Goal: Task Accomplishment & Management: Use online tool/utility

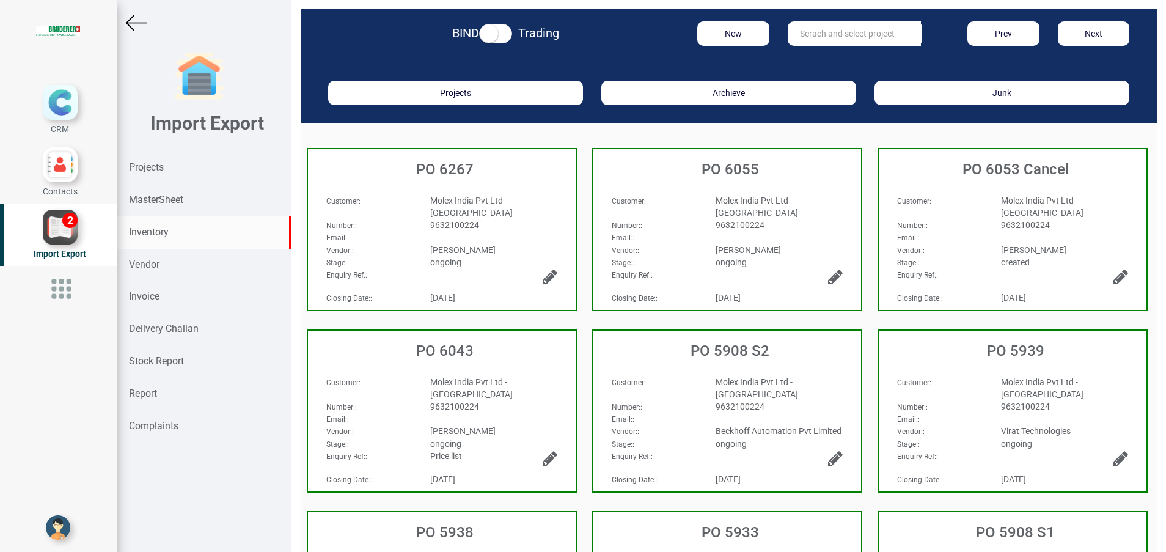
click at [158, 226] on strong "Inventory" at bounding box center [149, 232] width 40 height 12
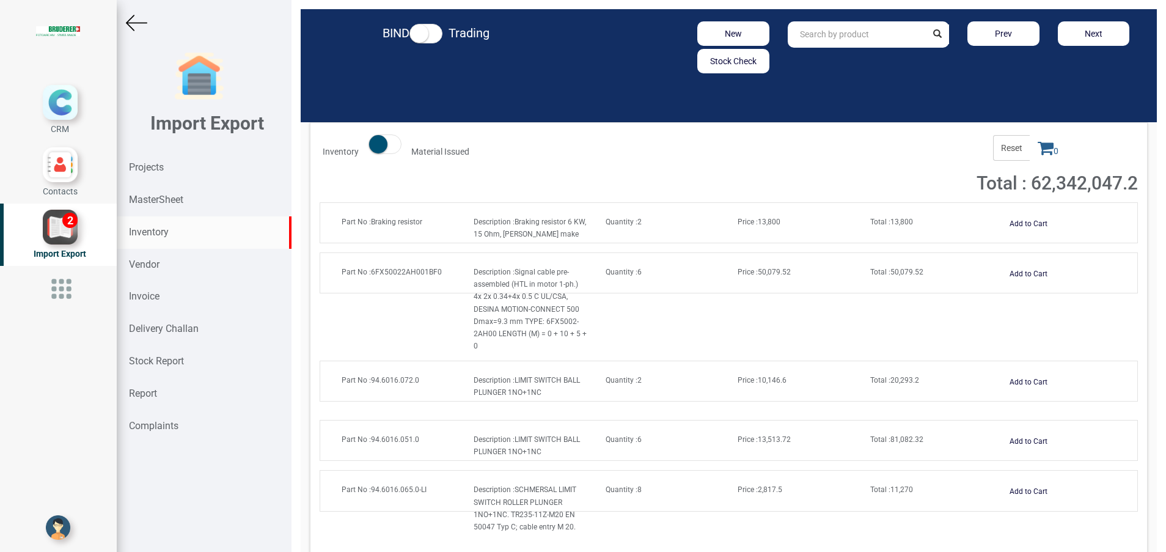
click at [171, 226] on div "Inventory" at bounding box center [204, 232] width 175 height 32
click at [822, 38] on input "text" at bounding box center [857, 34] width 139 height 26
paste input "94.0110.561.0"
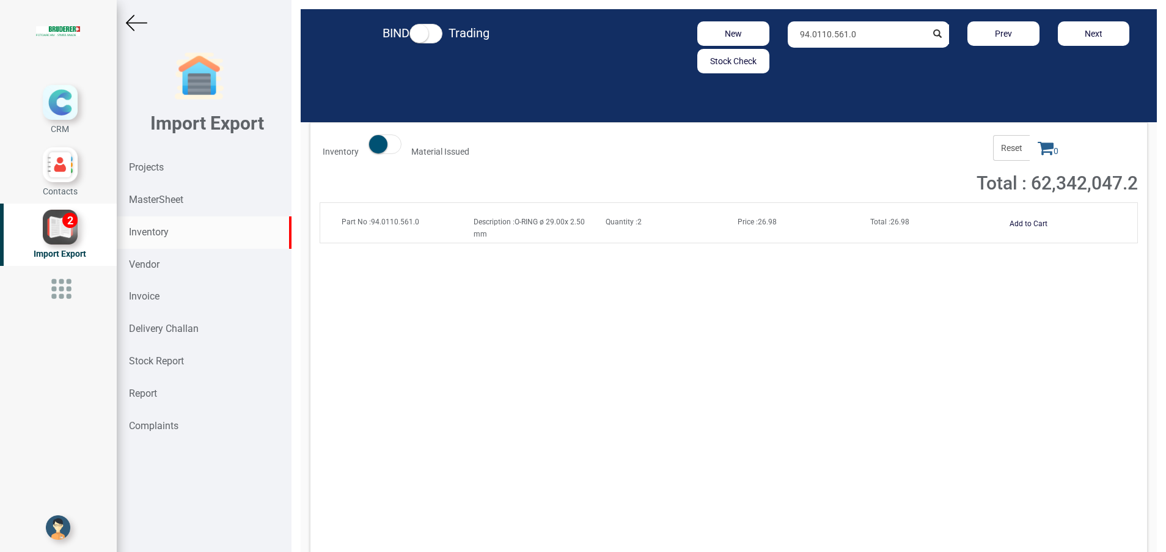
type input "94.0110.561.0"
click at [1011, 223] on button "Add to Cart" at bounding box center [1029, 224] width 53 height 18
click at [1038, 149] on icon at bounding box center [1046, 147] width 16 height 17
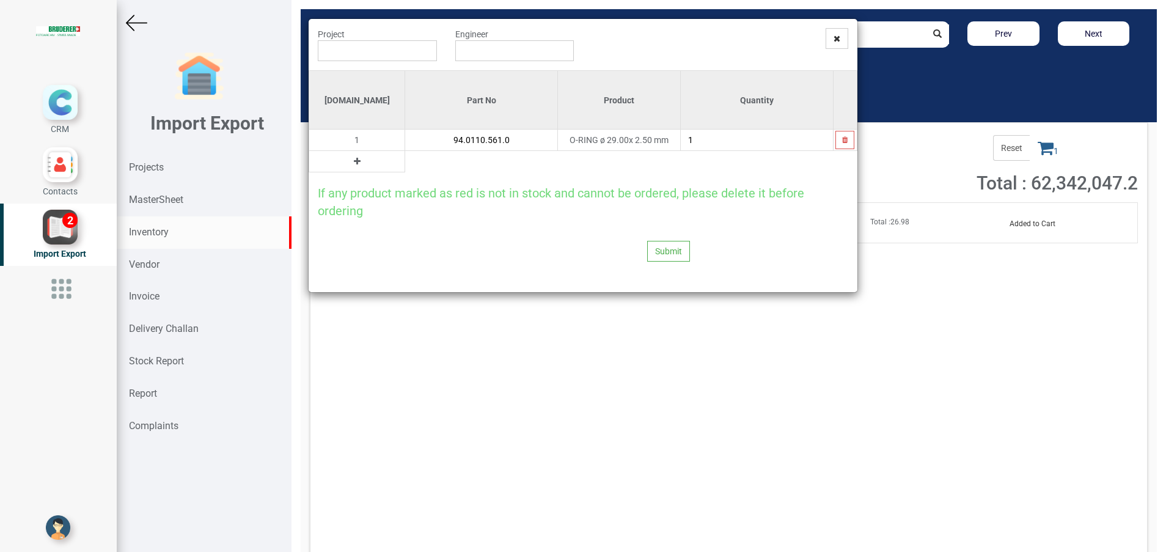
click at [350, 167] on button at bounding box center [357, 161] width 14 height 13
click at [405, 168] on input "text" at bounding box center [481, 161] width 152 height 21
paste input "94.0102.014.1"
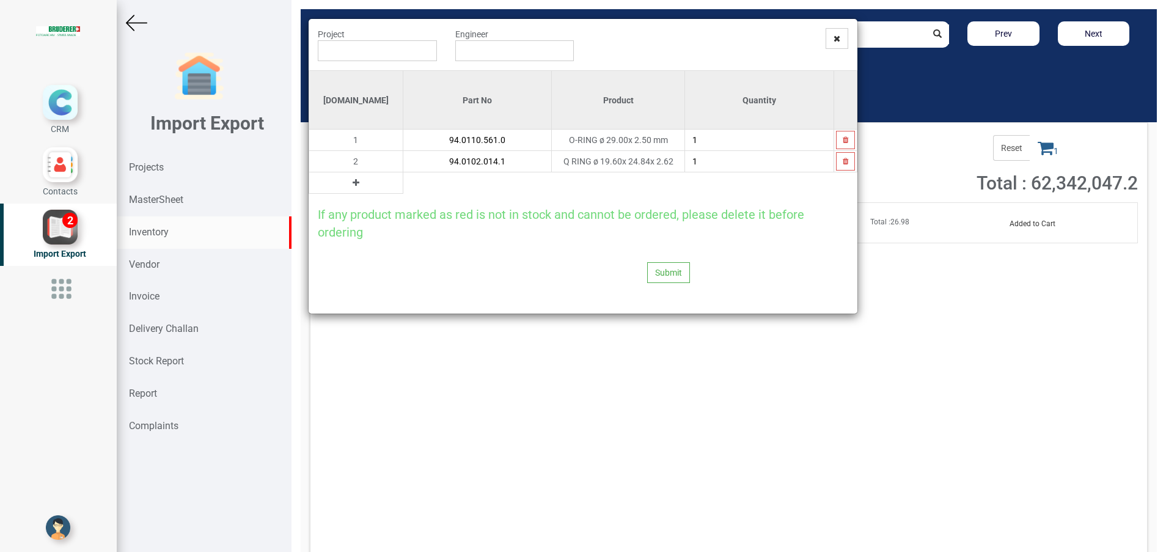
type input "94.0102.014.1"
click at [404, 168] on input "94.0102.014.1" at bounding box center [478, 161] width 149 height 21
click at [349, 183] on button at bounding box center [356, 182] width 14 height 13
click at [404, 191] on input "text" at bounding box center [478, 182] width 149 height 21
paste input "94.0102.053.0"
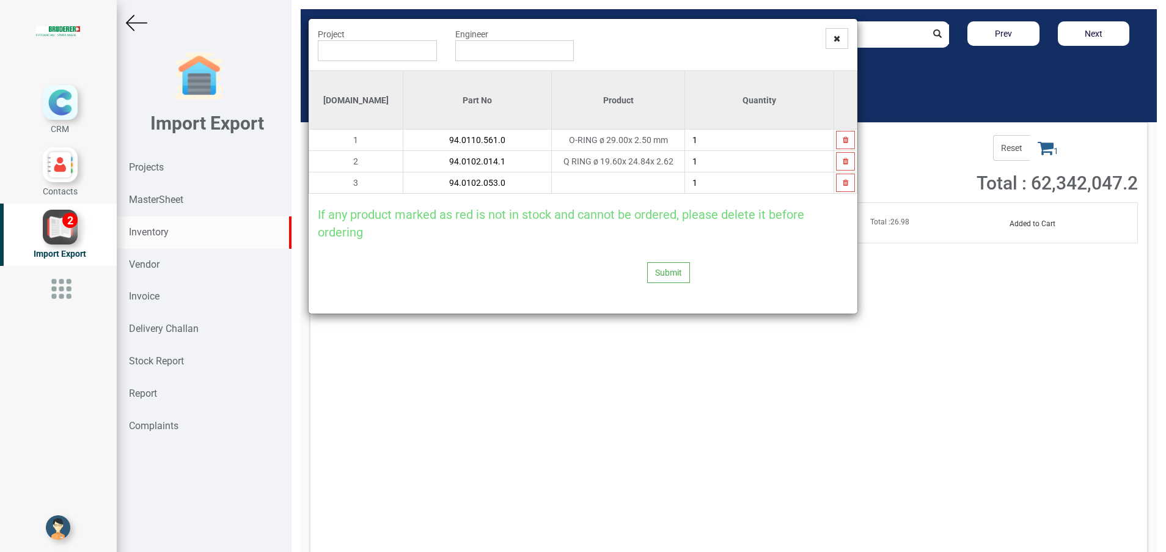
click at [485, 188] on input "94.0102.053.0" at bounding box center [478, 182] width 149 height 21
type input "94.0102.053.0"
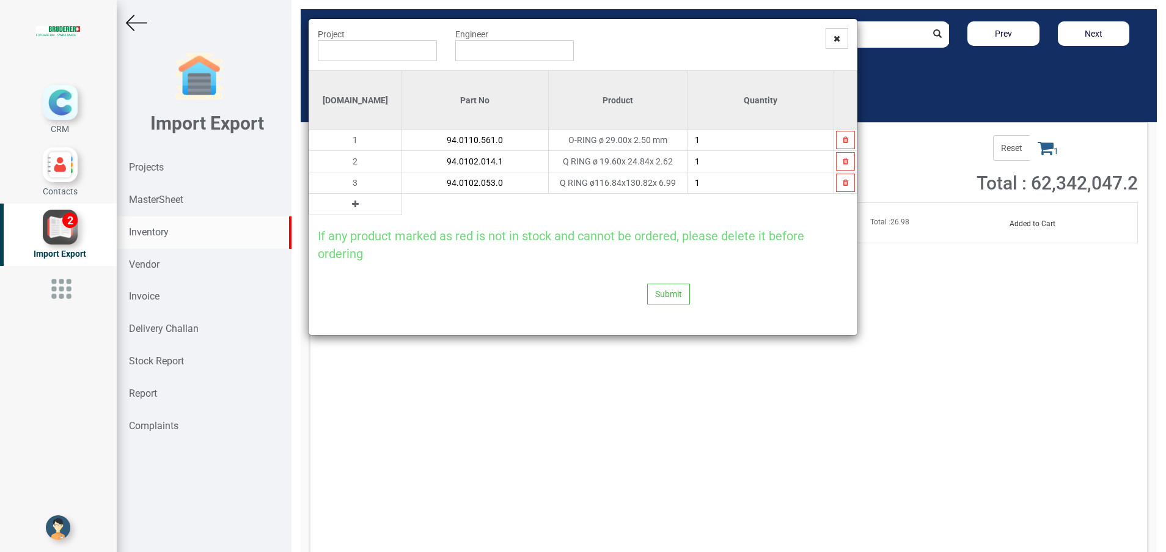
click at [348, 209] on button at bounding box center [355, 203] width 14 height 13
click at [402, 210] on input "text" at bounding box center [475, 204] width 147 height 21
paste input "94.0102.019.0"
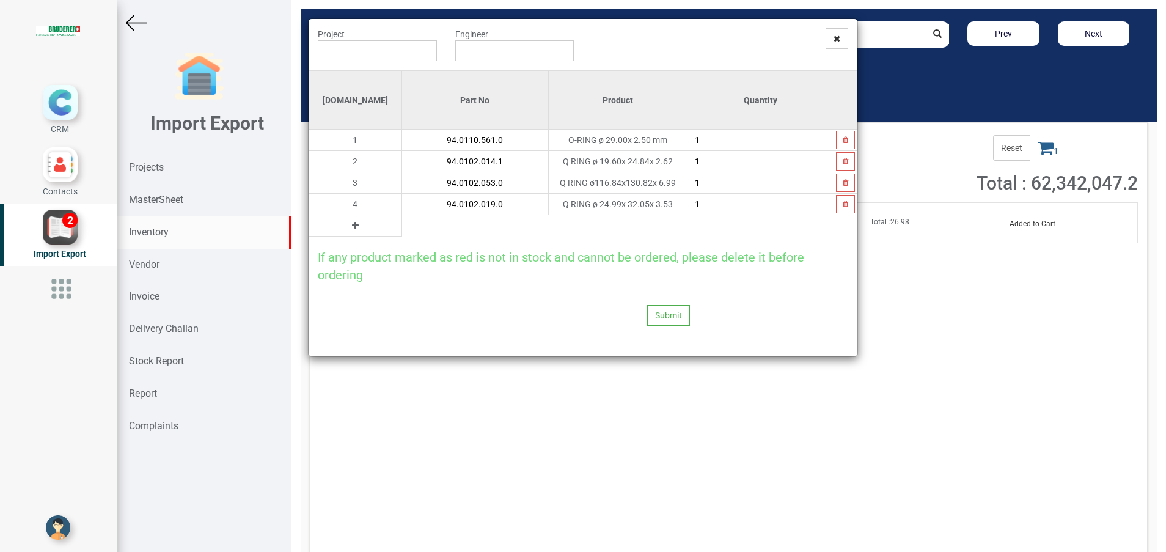
type input "94.0102.019.0"
click at [348, 226] on button at bounding box center [355, 225] width 14 height 13
click at [402, 230] on input "text" at bounding box center [475, 225] width 147 height 21
paste input "94.0103.447.0"
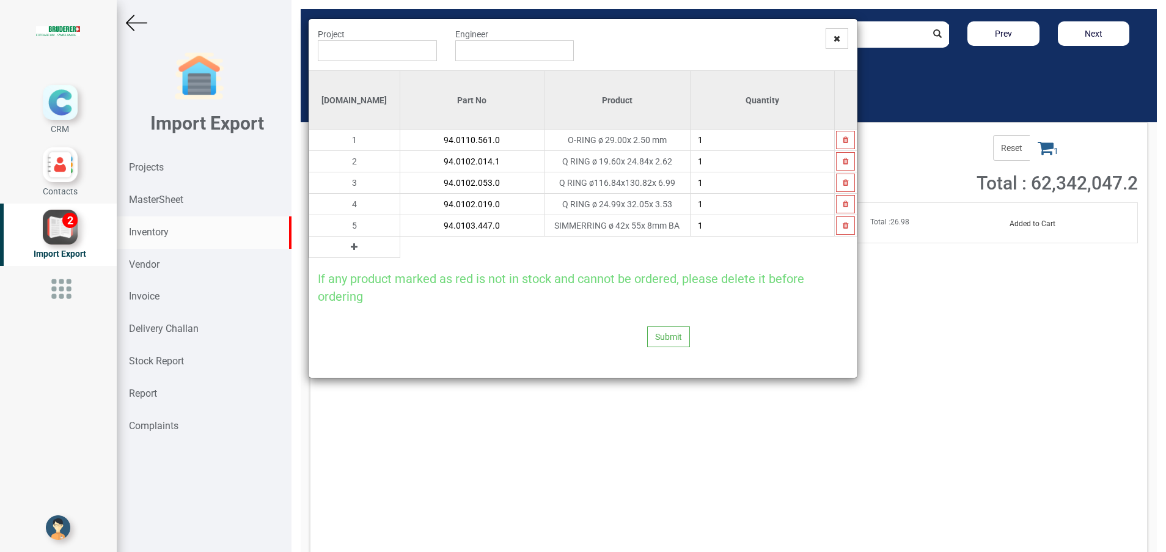
type input "94.0103.447.0"
click at [351, 248] on icon at bounding box center [354, 247] width 7 height 9
click at [400, 249] on input "text" at bounding box center [472, 247] width 144 height 21
paste input "94.0102.035.1"
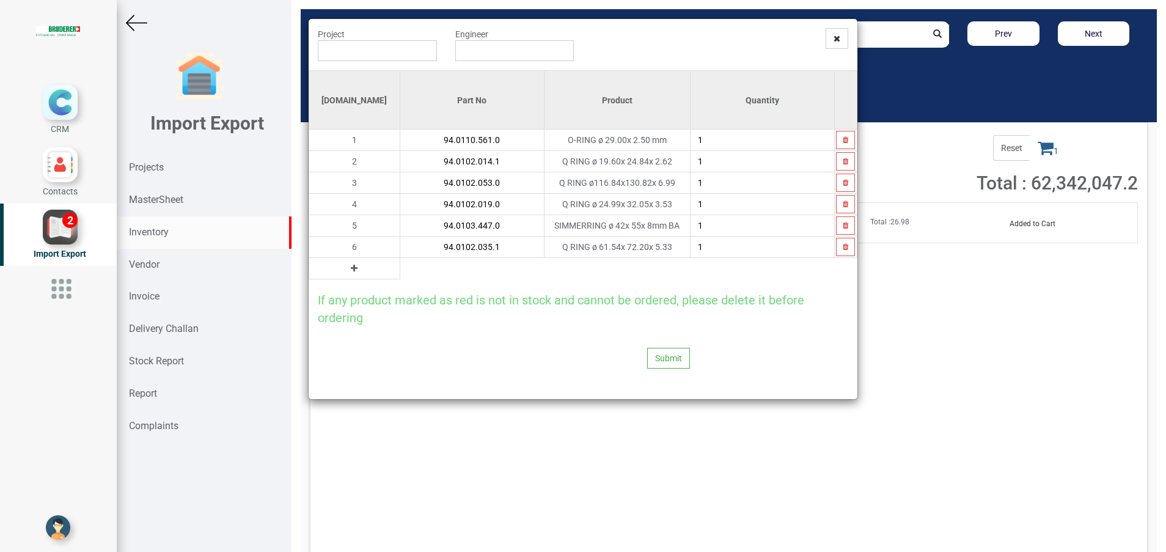
type input "94.0102.035.1"
click at [347, 271] on button at bounding box center [354, 268] width 14 height 13
click at [405, 267] on input "text" at bounding box center [472, 268] width 144 height 21
paste input "94.0102.041.0"
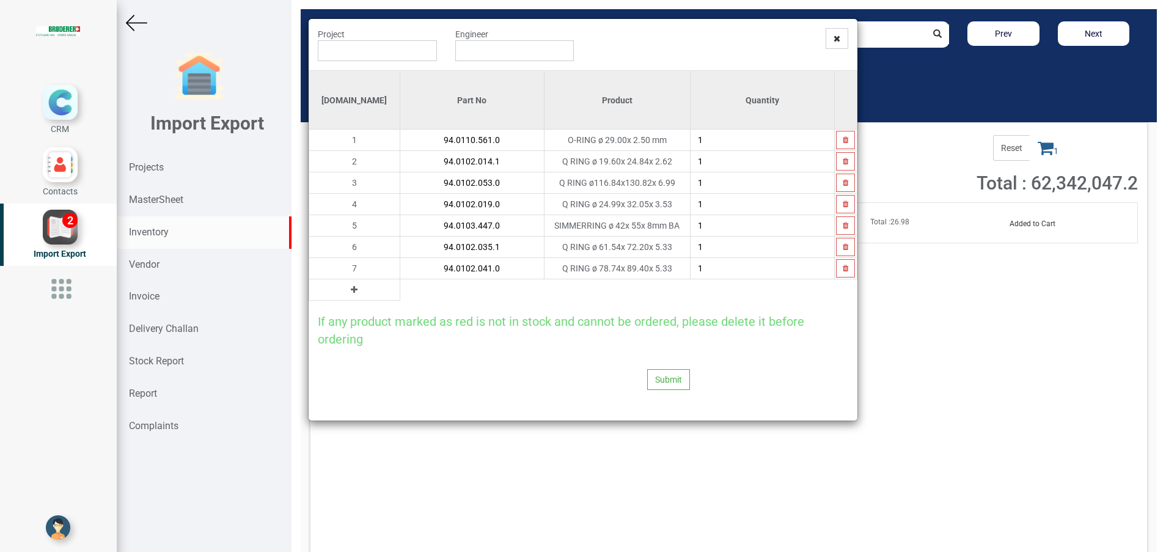
type input "94.0102.041.0"
click at [347, 290] on button at bounding box center [354, 289] width 14 height 13
click at [400, 290] on input "text" at bounding box center [472, 289] width 144 height 21
paste input "94.0208.245.0"
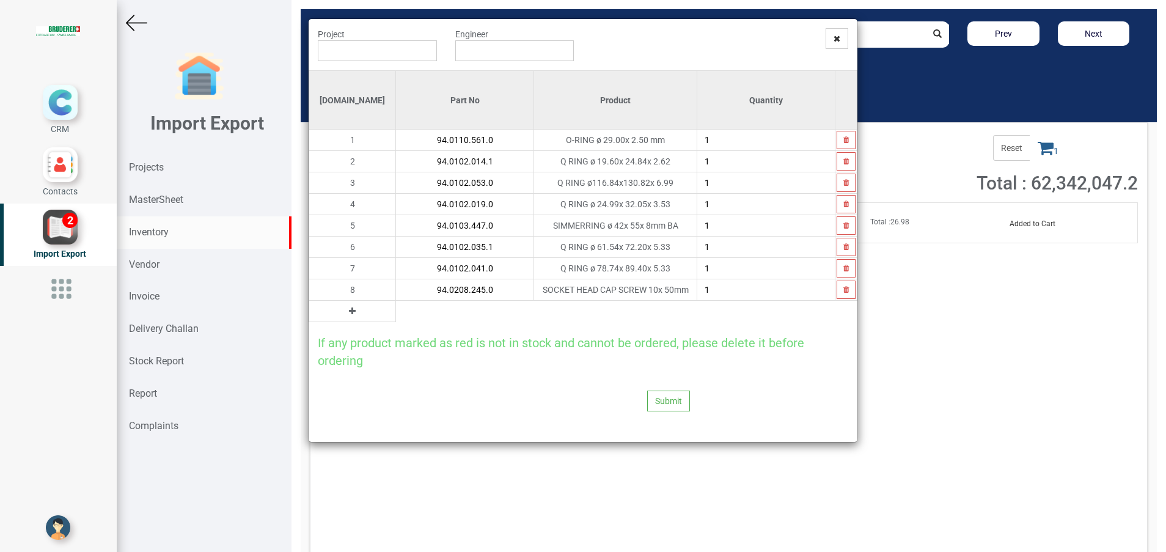
type input "94.0208.245.0"
click at [349, 314] on icon at bounding box center [352, 311] width 7 height 9
click at [396, 312] on input "text" at bounding box center [465, 311] width 138 height 21
paste input "42344.03.0.00"
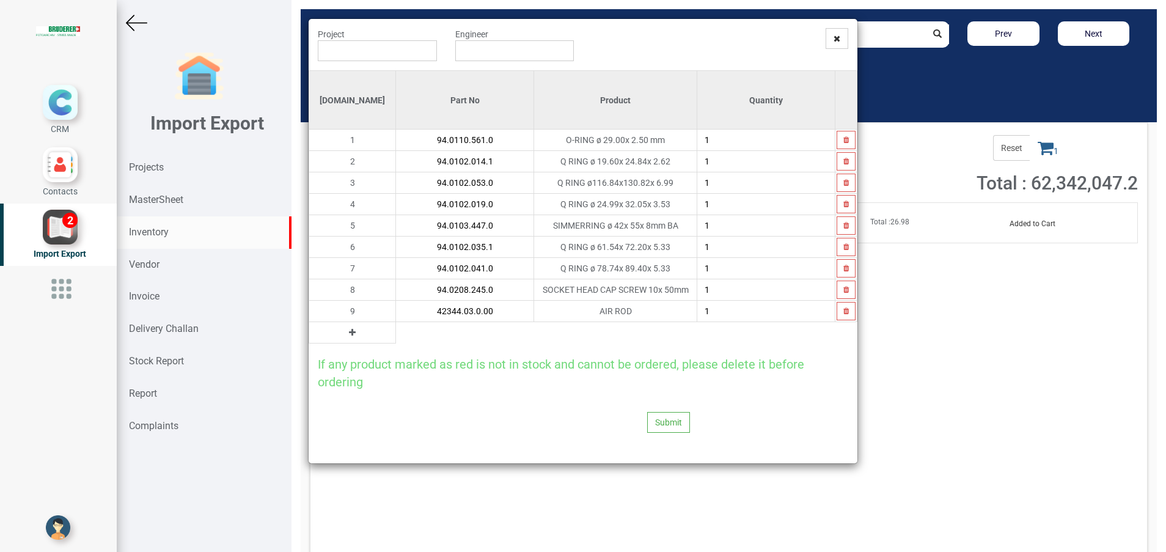
type input "42344.03.0.00"
click at [349, 334] on icon at bounding box center [352, 332] width 7 height 9
click at [334, 335] on td "10" at bounding box center [352, 332] width 87 height 21
click at [396, 339] on input "text" at bounding box center [465, 332] width 138 height 21
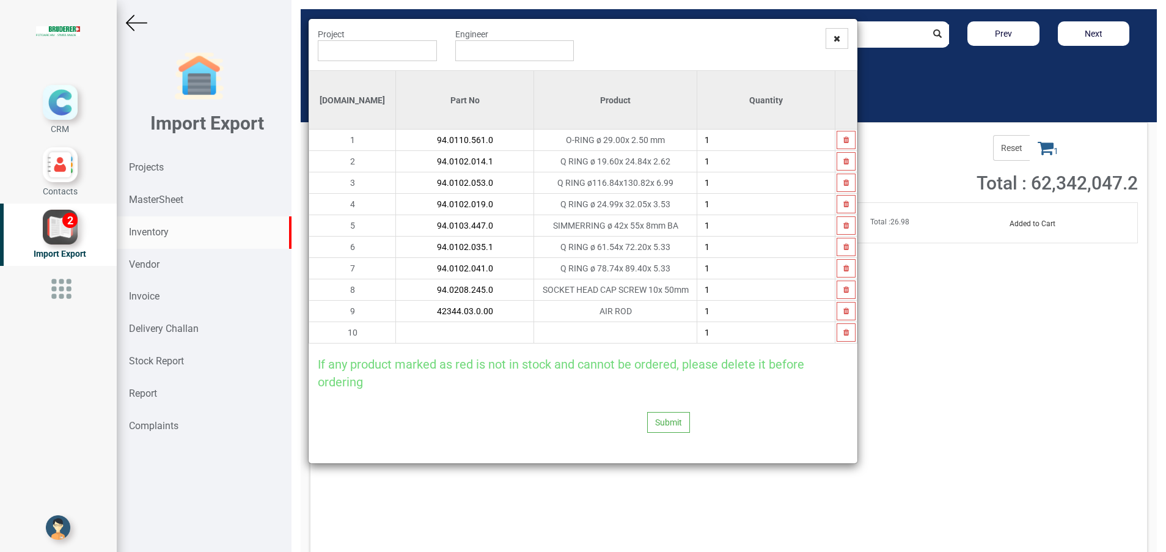
paste input "42062.02.0.00"
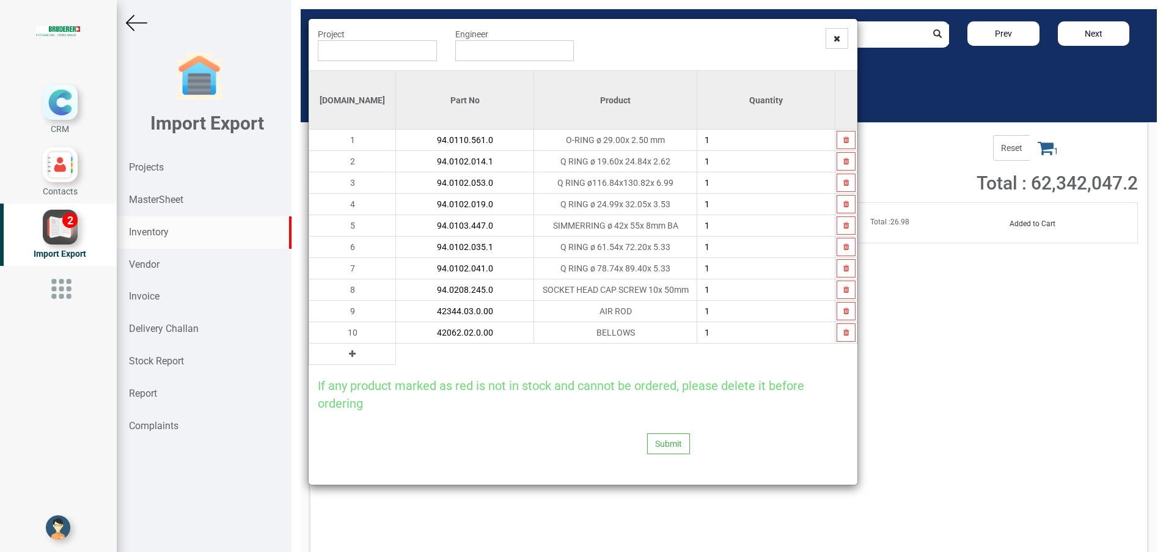
type input "42062.02.0.00"
click at [349, 356] on icon at bounding box center [352, 354] width 7 height 9
click at [396, 356] on input "text" at bounding box center [465, 354] width 138 height 21
paste input "94.8701.340.0"
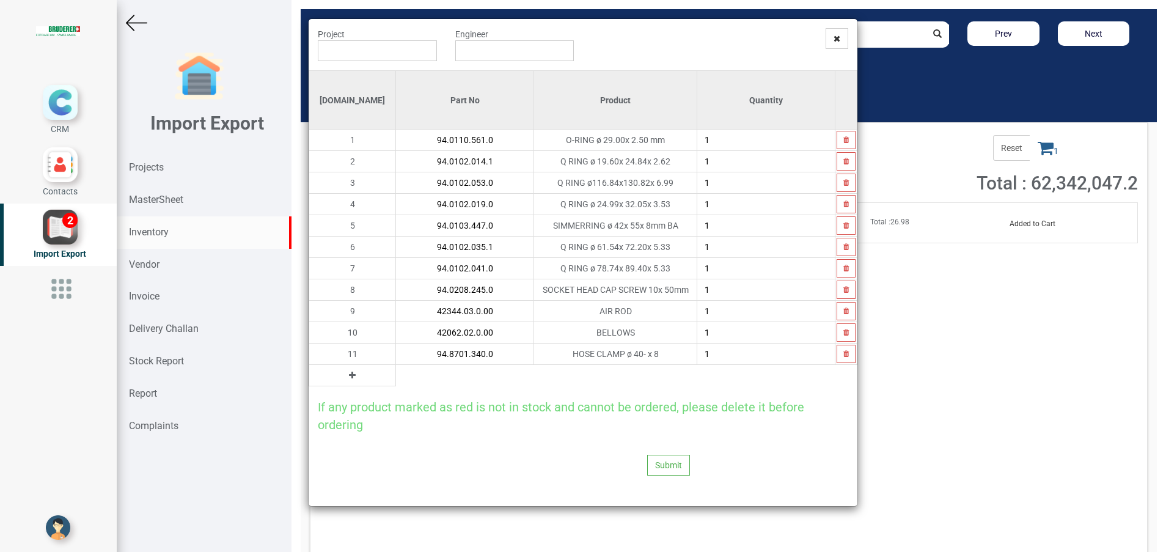
type input "94.8701.340.0"
click at [345, 381] on button at bounding box center [352, 375] width 14 height 13
click at [396, 383] on input "text" at bounding box center [465, 375] width 138 height 21
paste input "42151.02.0.00"
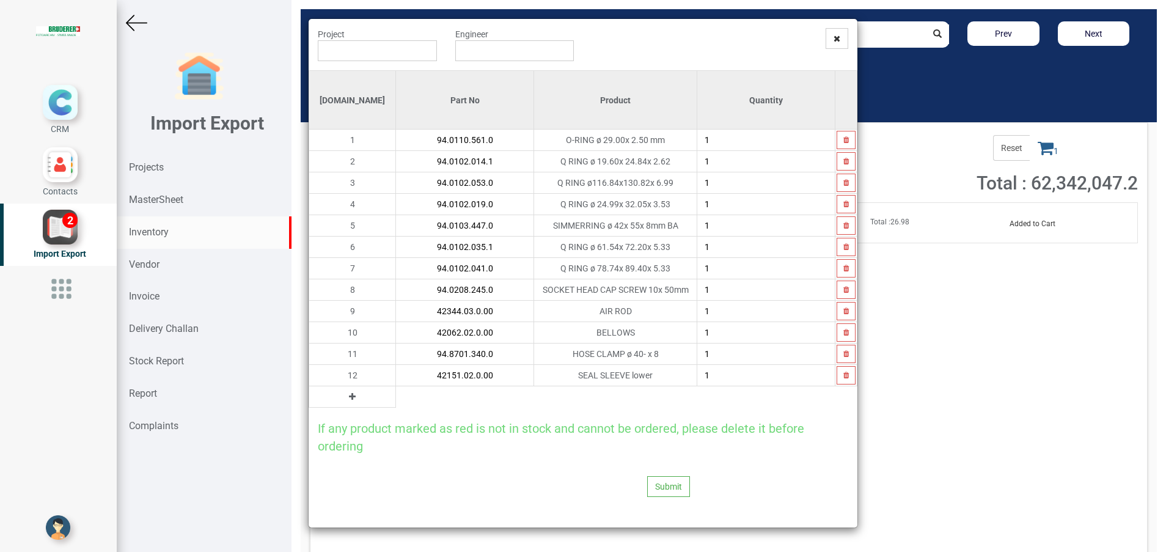
type input "42151.02.0.00"
click at [398, 54] on input "text" at bounding box center [377, 50] width 119 height 21
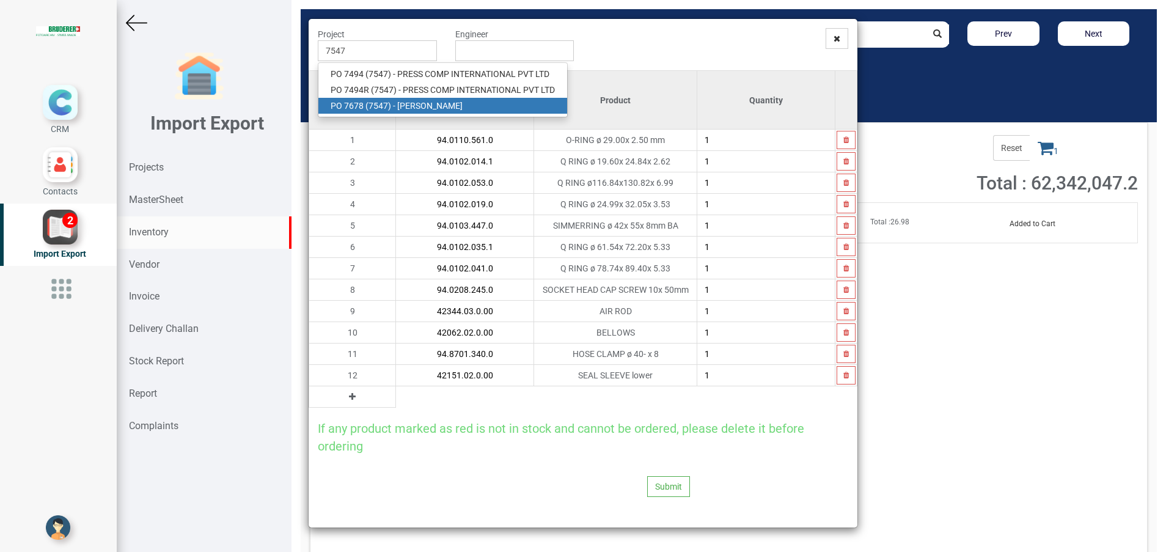
click at [404, 102] on link "PO 7678 ( 7547 ) - [PERSON_NAME]" at bounding box center [443, 106] width 249 height 16
type input "PO 7678 ( 7547 ) - [PERSON_NAME]"
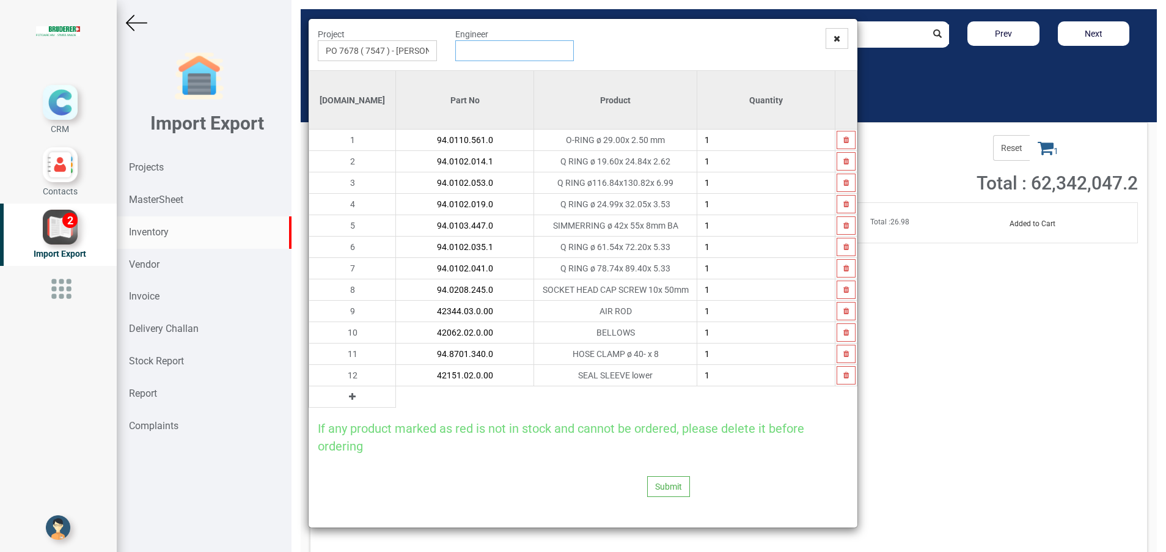
click at [485, 59] on input "text" at bounding box center [514, 50] width 119 height 21
type input "[PERSON_NAME]"
click at [742, 165] on input "1" at bounding box center [767, 161] width 138 height 21
type input "3"
click at [751, 230] on input "1" at bounding box center [767, 225] width 138 height 21
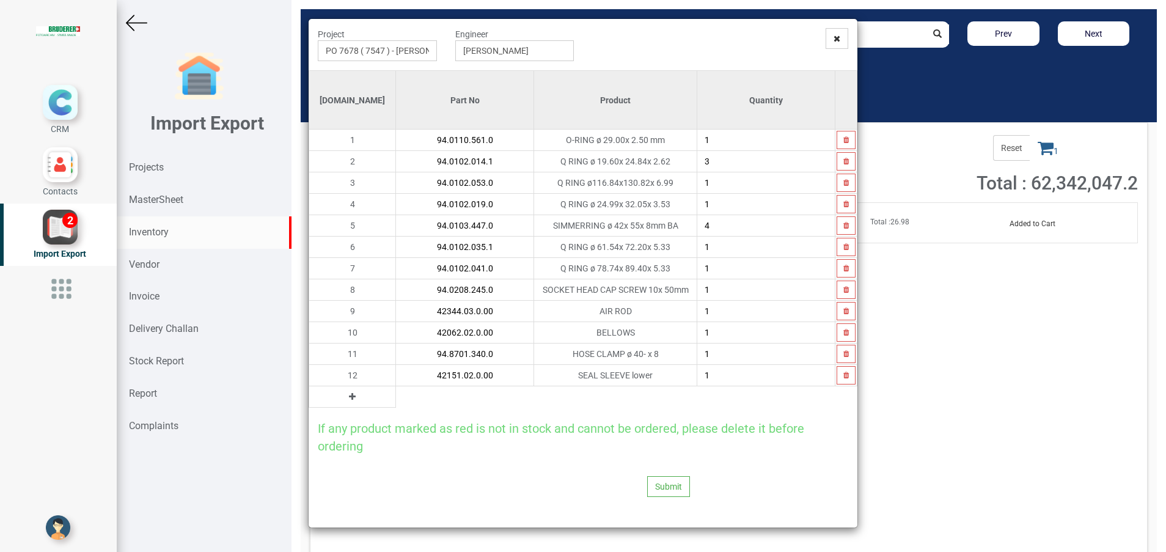
type input "4"
click at [737, 358] on input "1" at bounding box center [767, 354] width 138 height 21
type input "2"
click at [665, 488] on button "Submit" at bounding box center [668, 486] width 43 height 21
click at [643, 452] on button "Yes" at bounding box center [644, 453] width 39 height 21
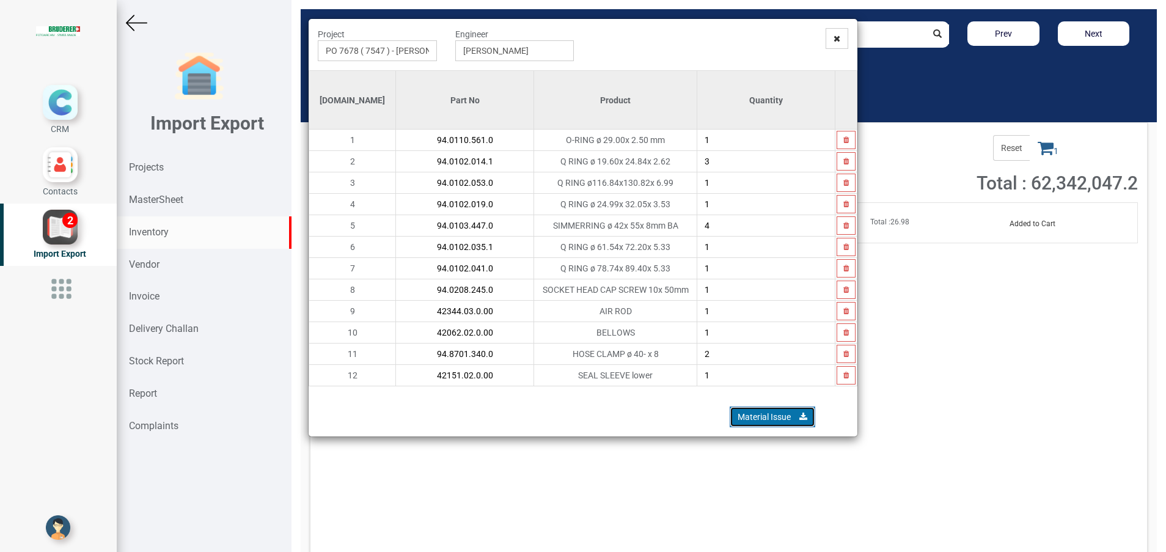
click at [749, 410] on link "Material Issue" at bounding box center [773, 417] width 86 height 21
